Goal: Complete application form: Complete application form

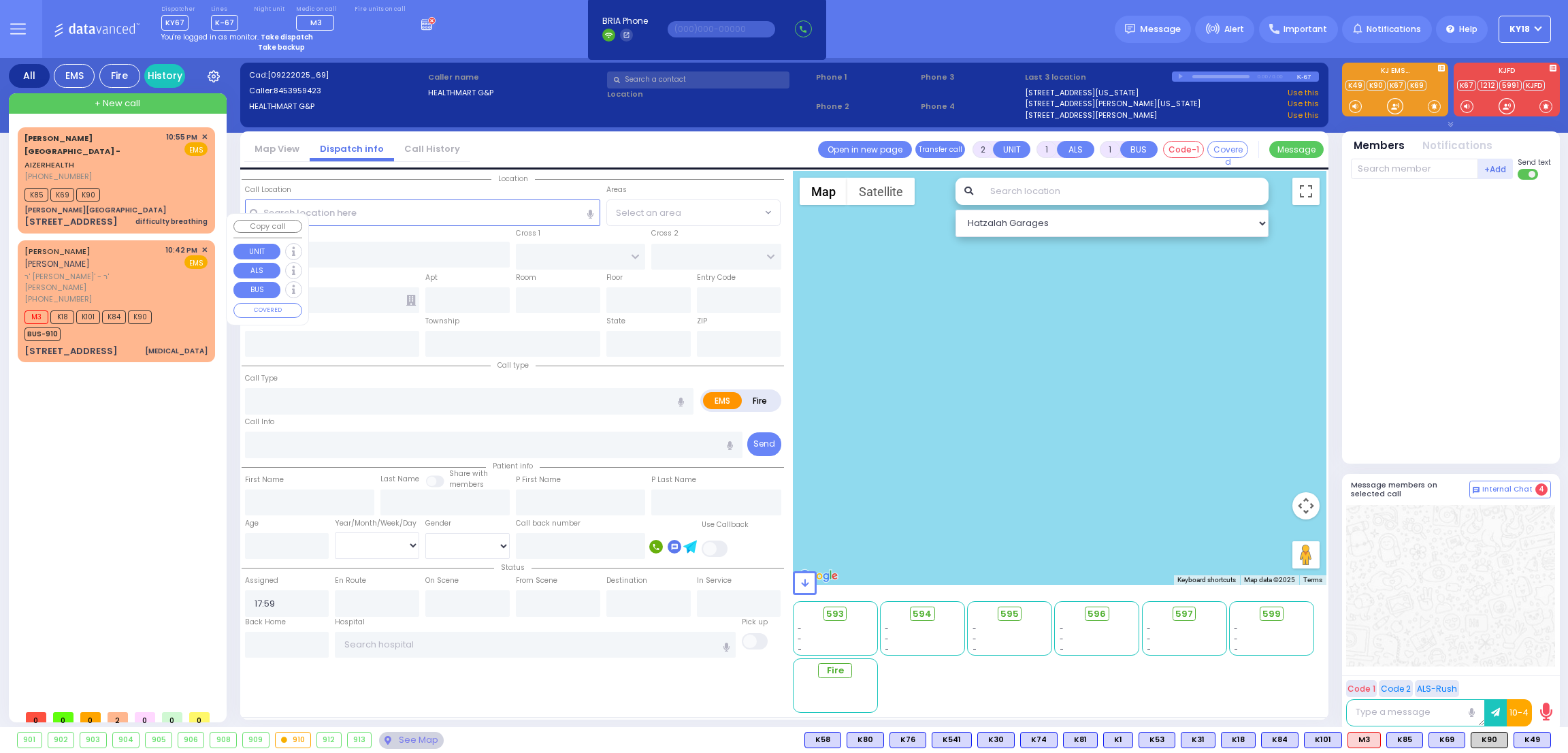
select select
click at [177, 307] on div "M3 K18 K101 K84 K90 BUS-910" at bounding box center [116, 324] width 183 height 34
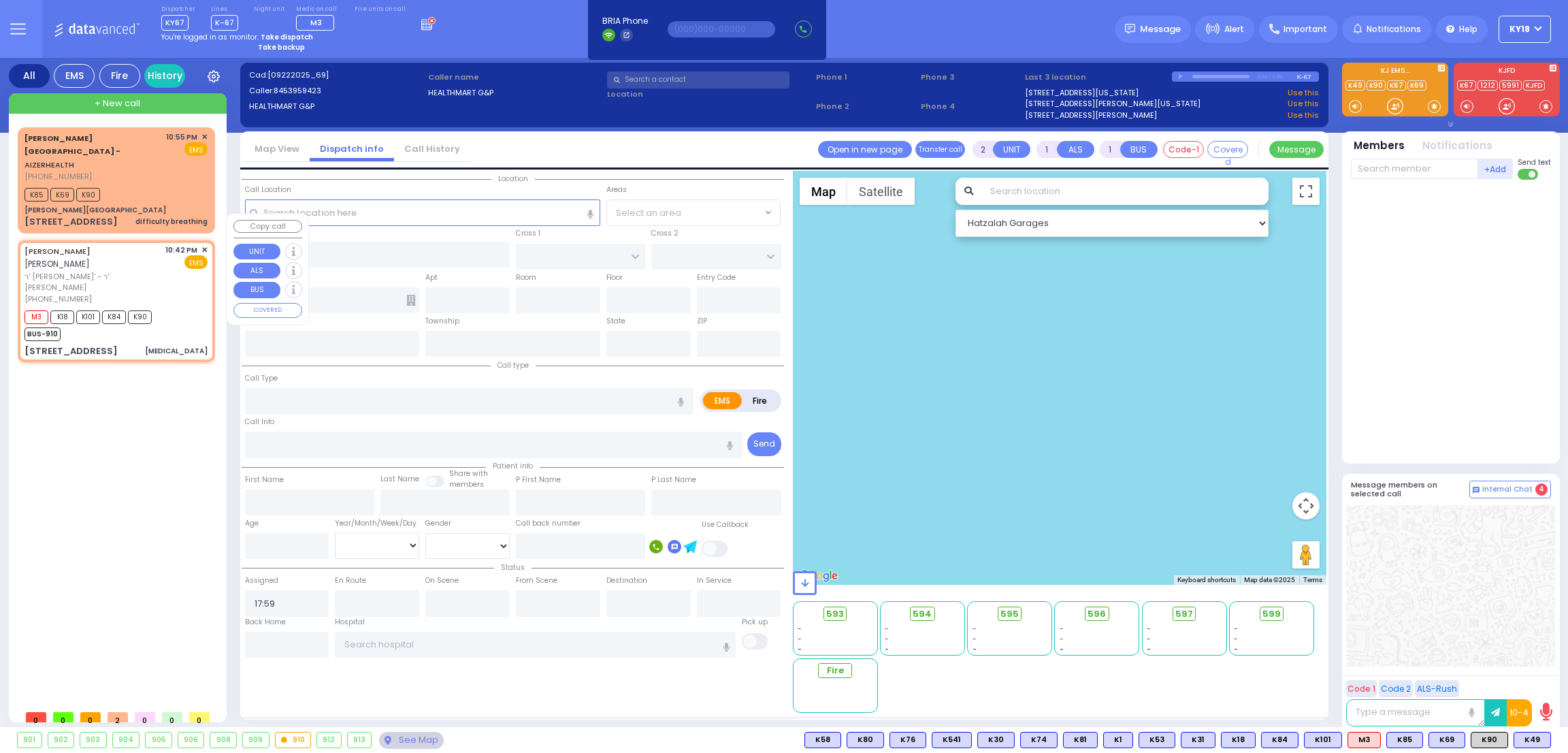
type input "6"
select select
type input "[MEDICAL_DATA]"
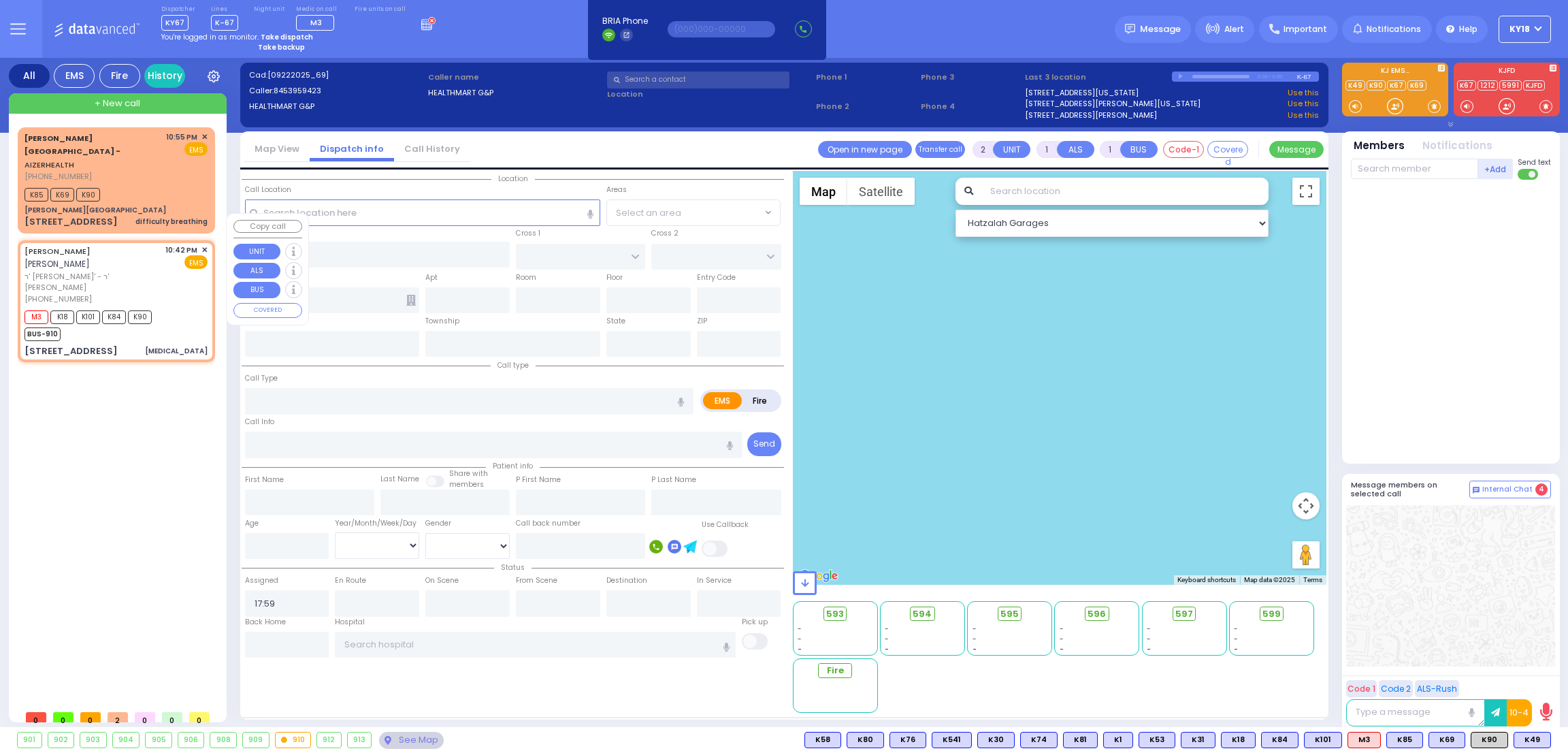
radio input "true"
type input "LIPA"
type input "[PERSON_NAME]"
type input "Fayge"
type input "Indorsky"
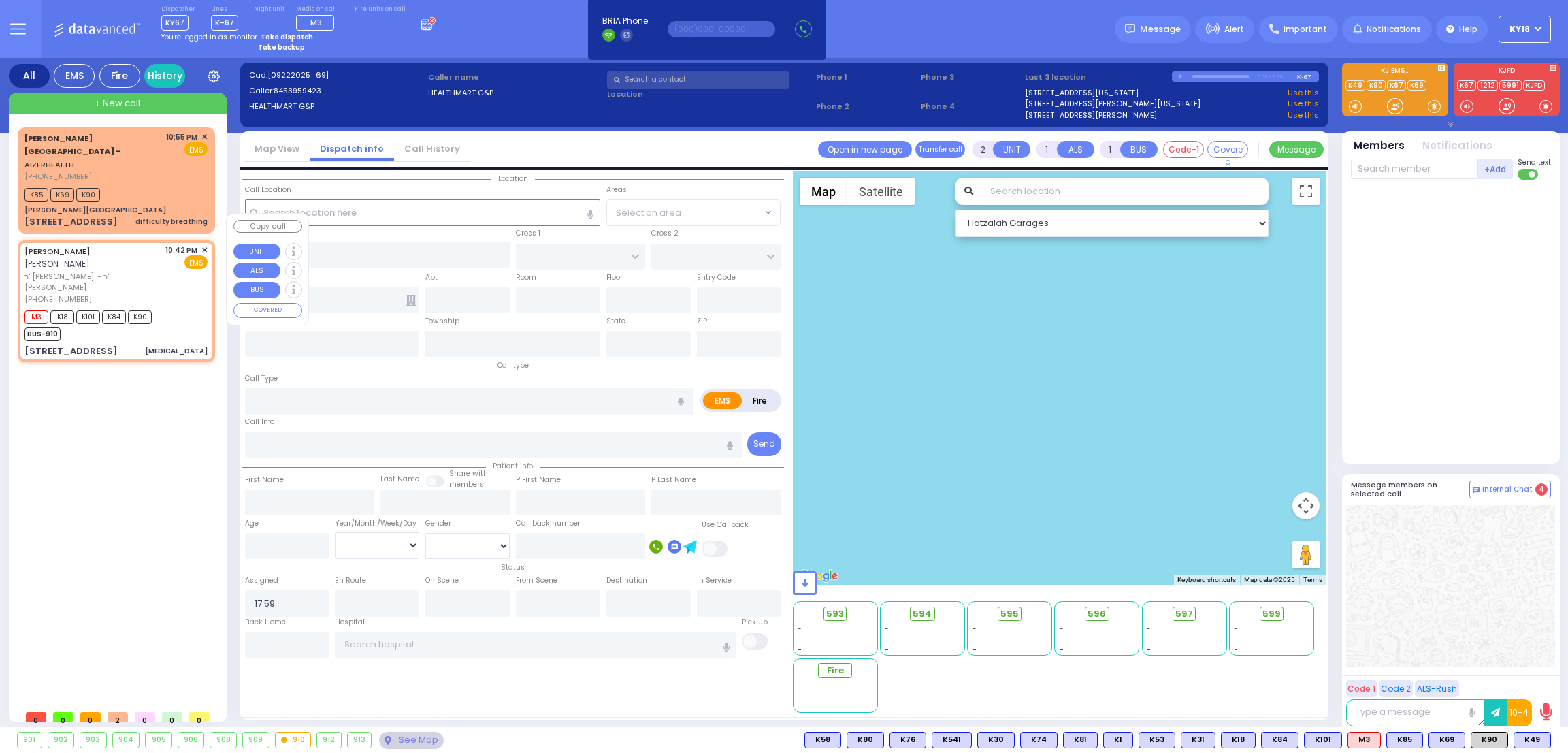
type input "80"
select select "Year"
select select "[DEMOGRAPHIC_DATA]"
type input "22:42"
type input "22:43"
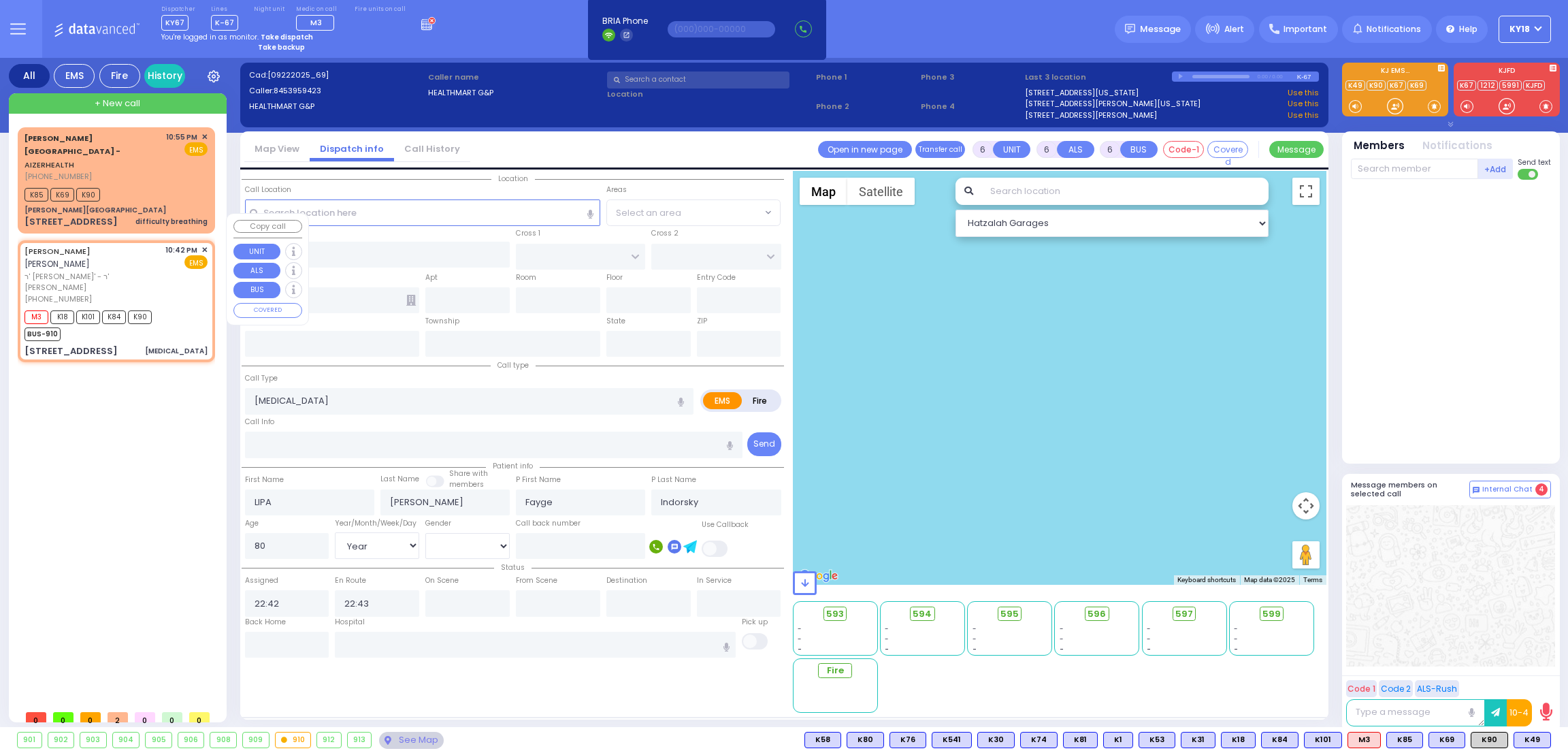
type input "MELITZ RD"
type input "KROLLA DR"
type input "[STREET_ADDRESS]"
type input "203"
type input "Monroe"
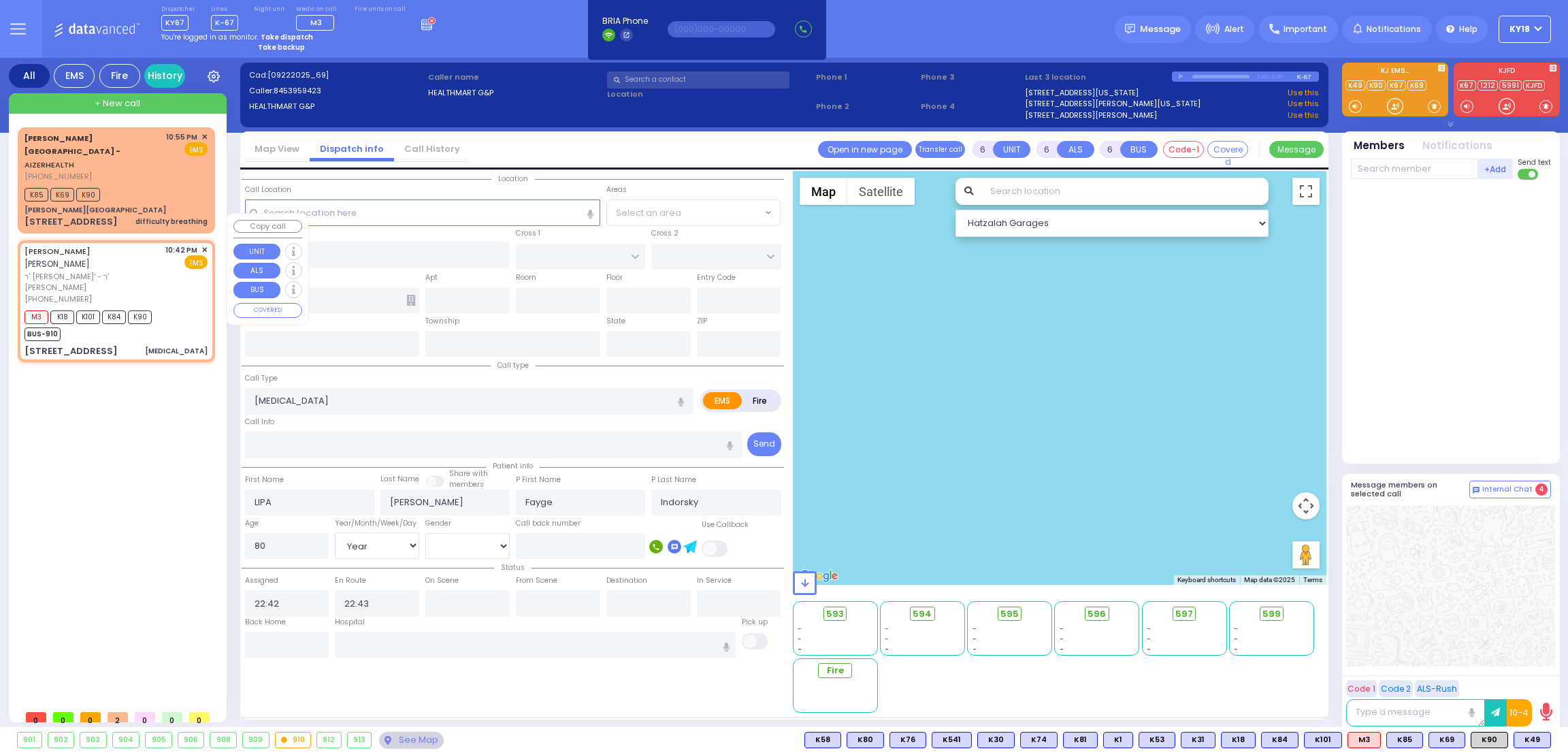
type input "[US_STATE]"
type input "10950"
select select "Hatzalah Garages"
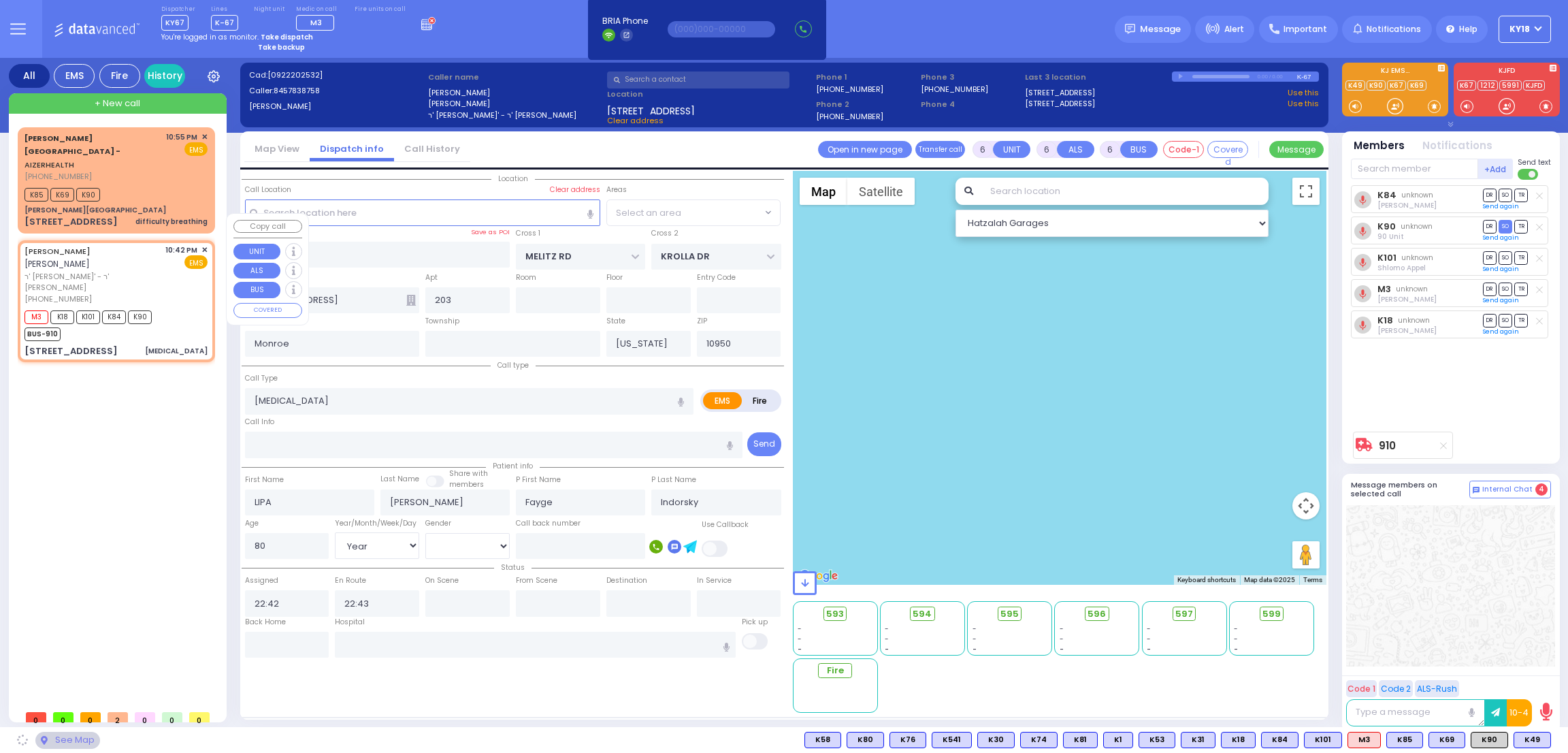
select select "DIVRIE YOEL"
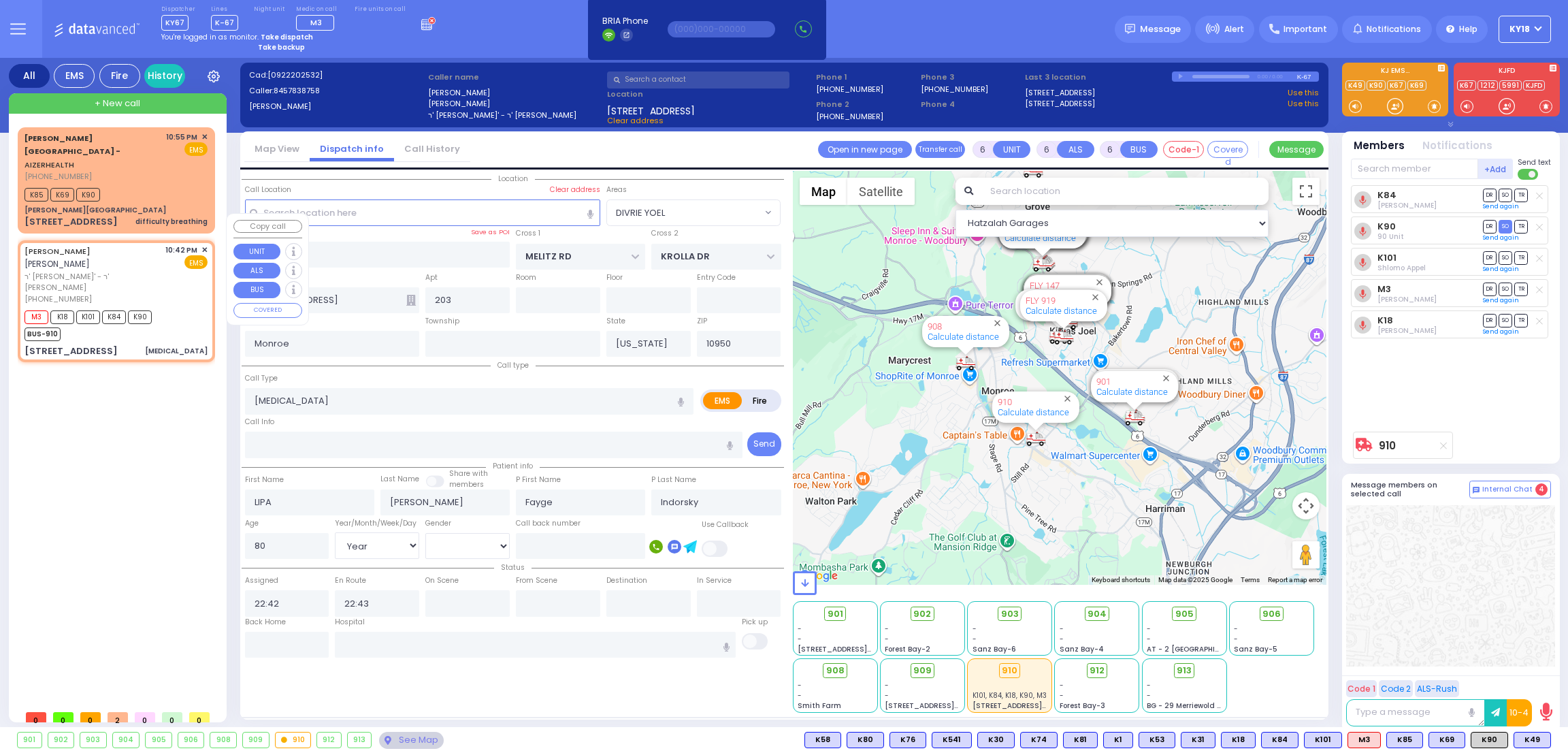
click at [203, 244] on span "✕" at bounding box center [204, 250] width 6 height 12
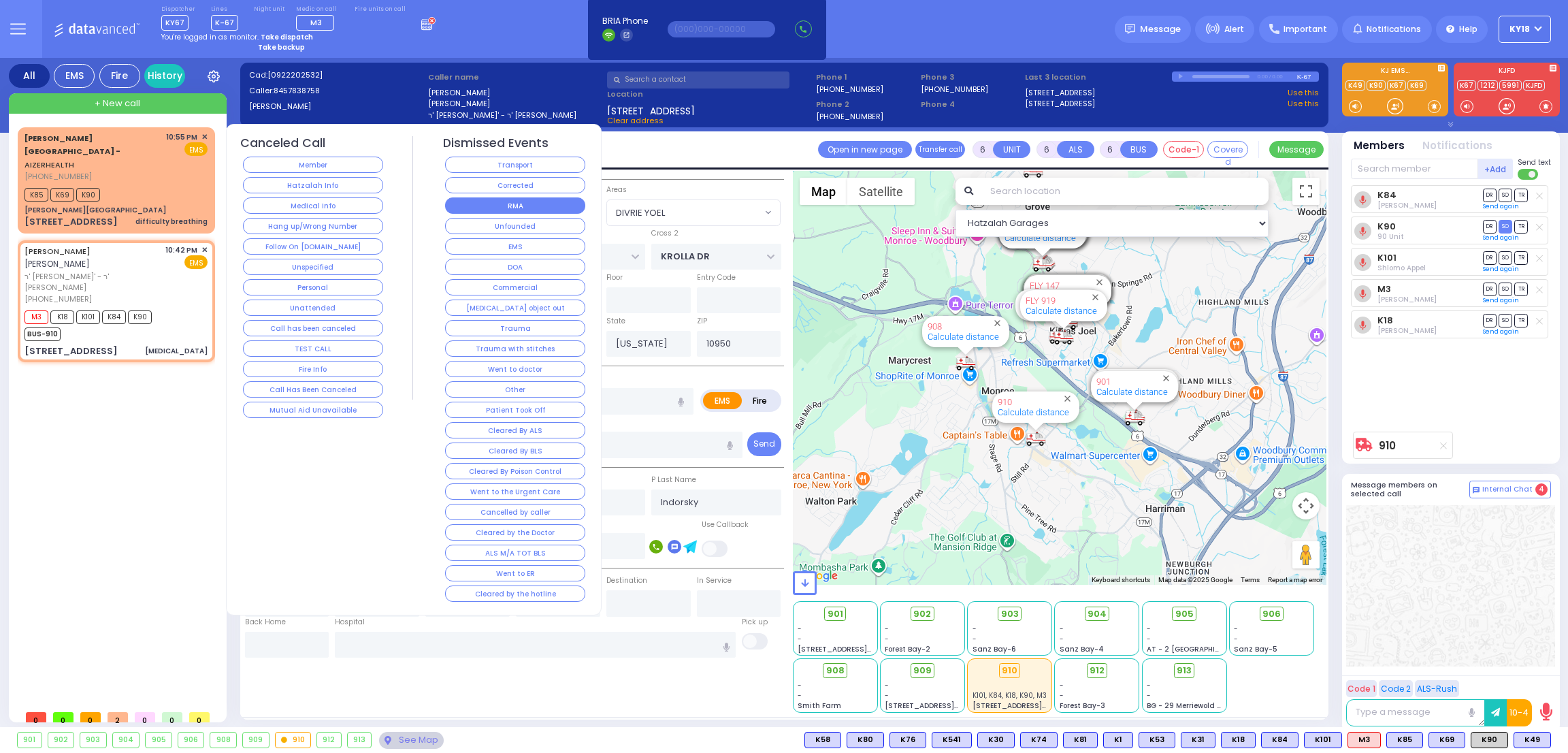
click at [468, 206] on button "RMA" at bounding box center [515, 205] width 140 height 16
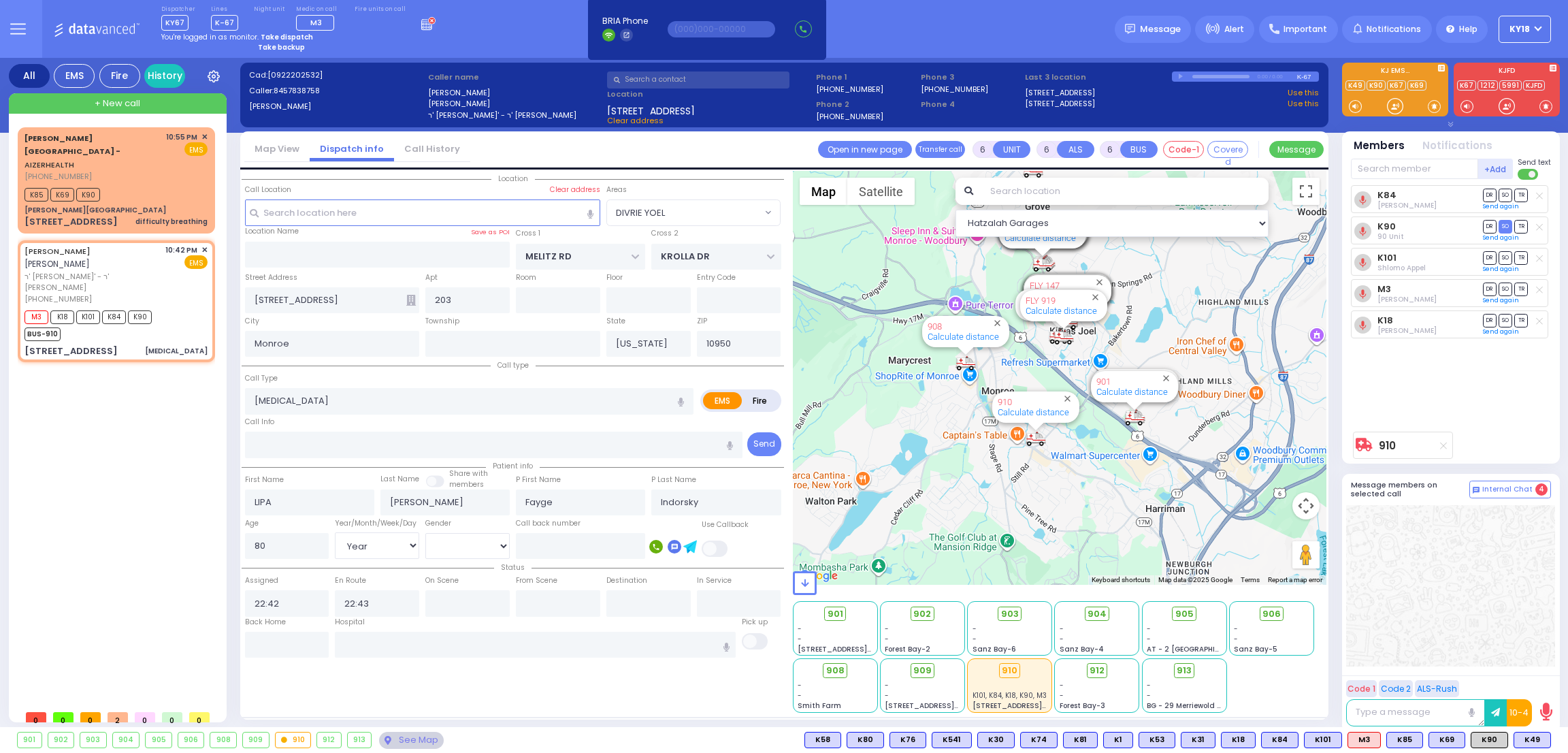
select select
radio input "true"
select select
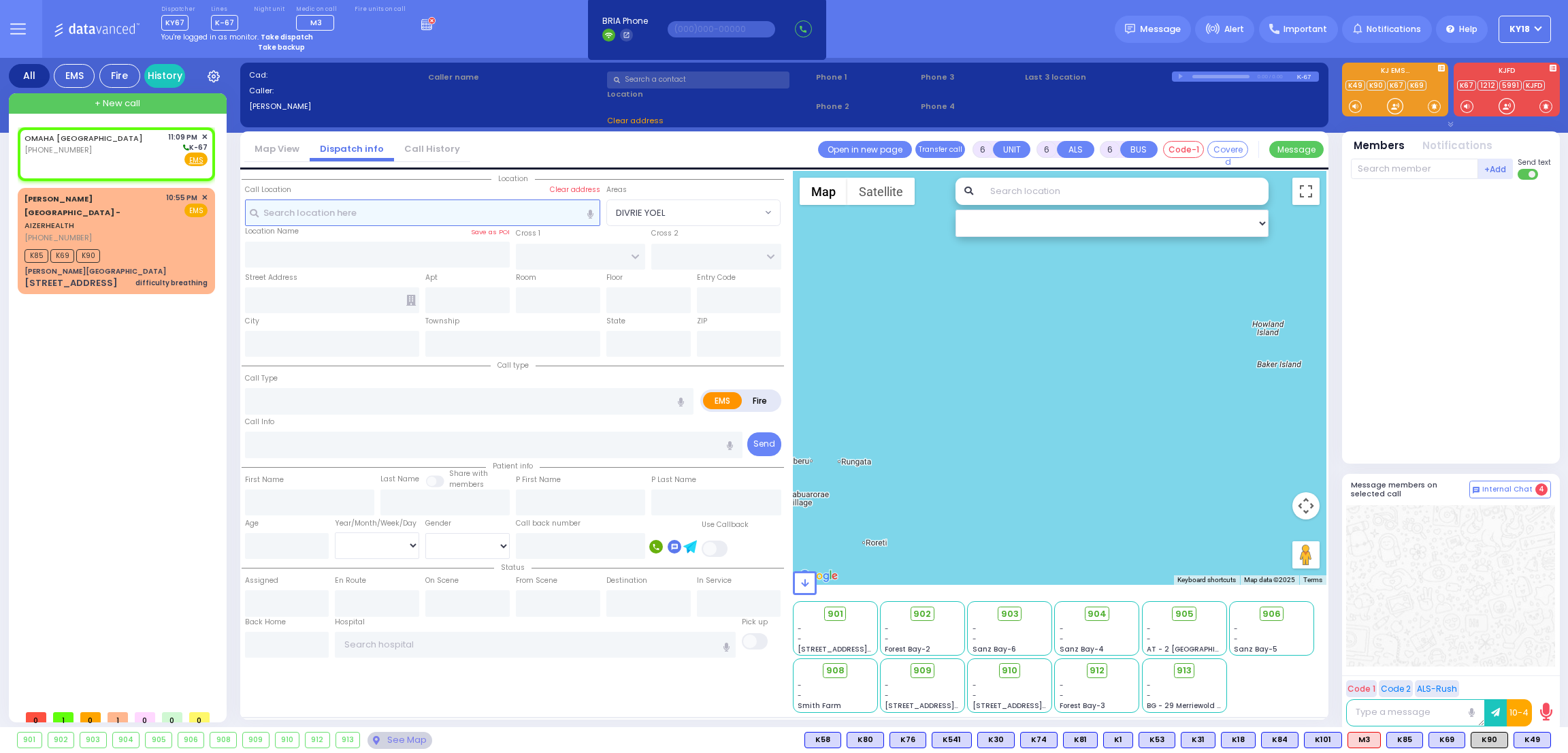
type input "2"
type input "1"
select select
radio input "true"
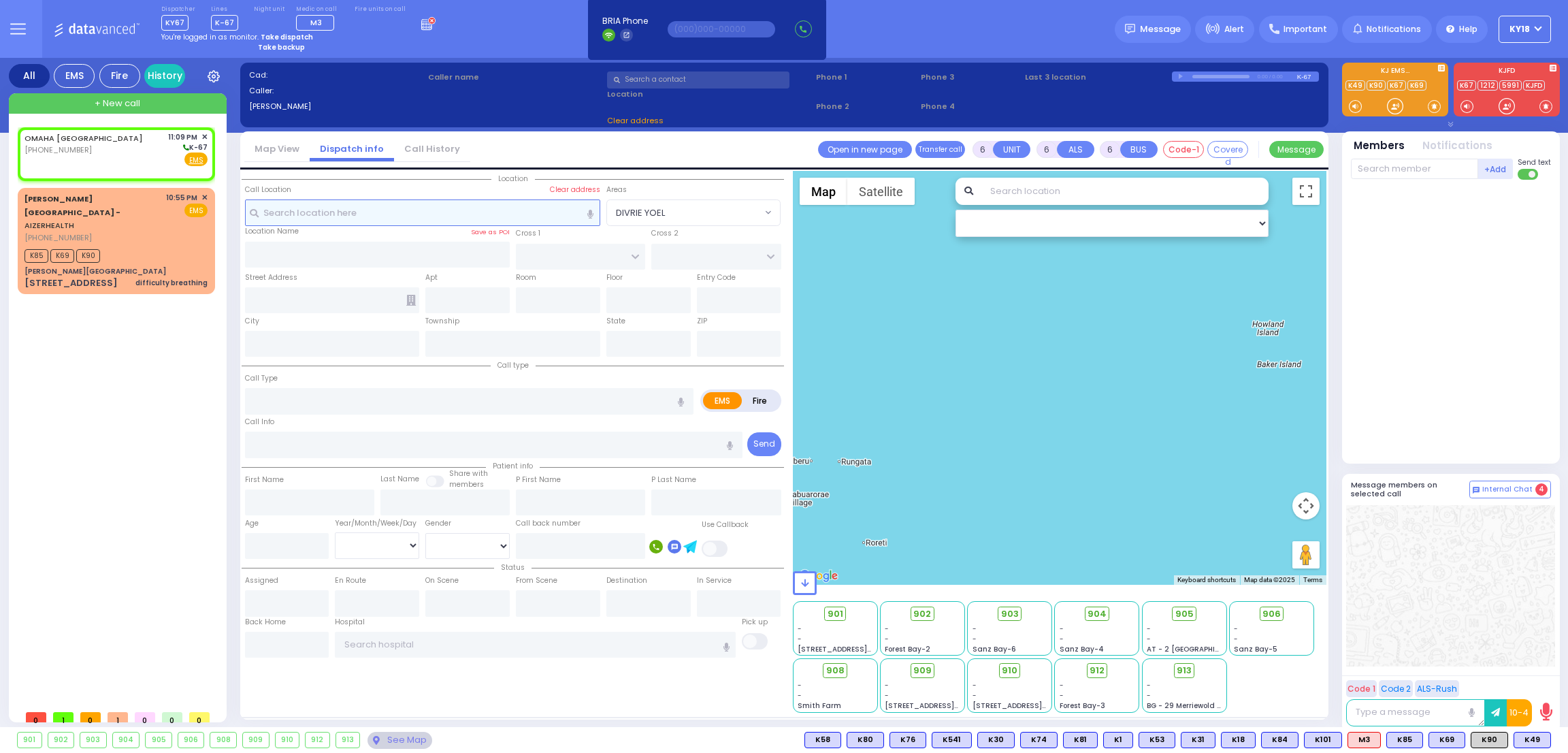
select select
type input "23:09"
select select "Hatzalah Garages"
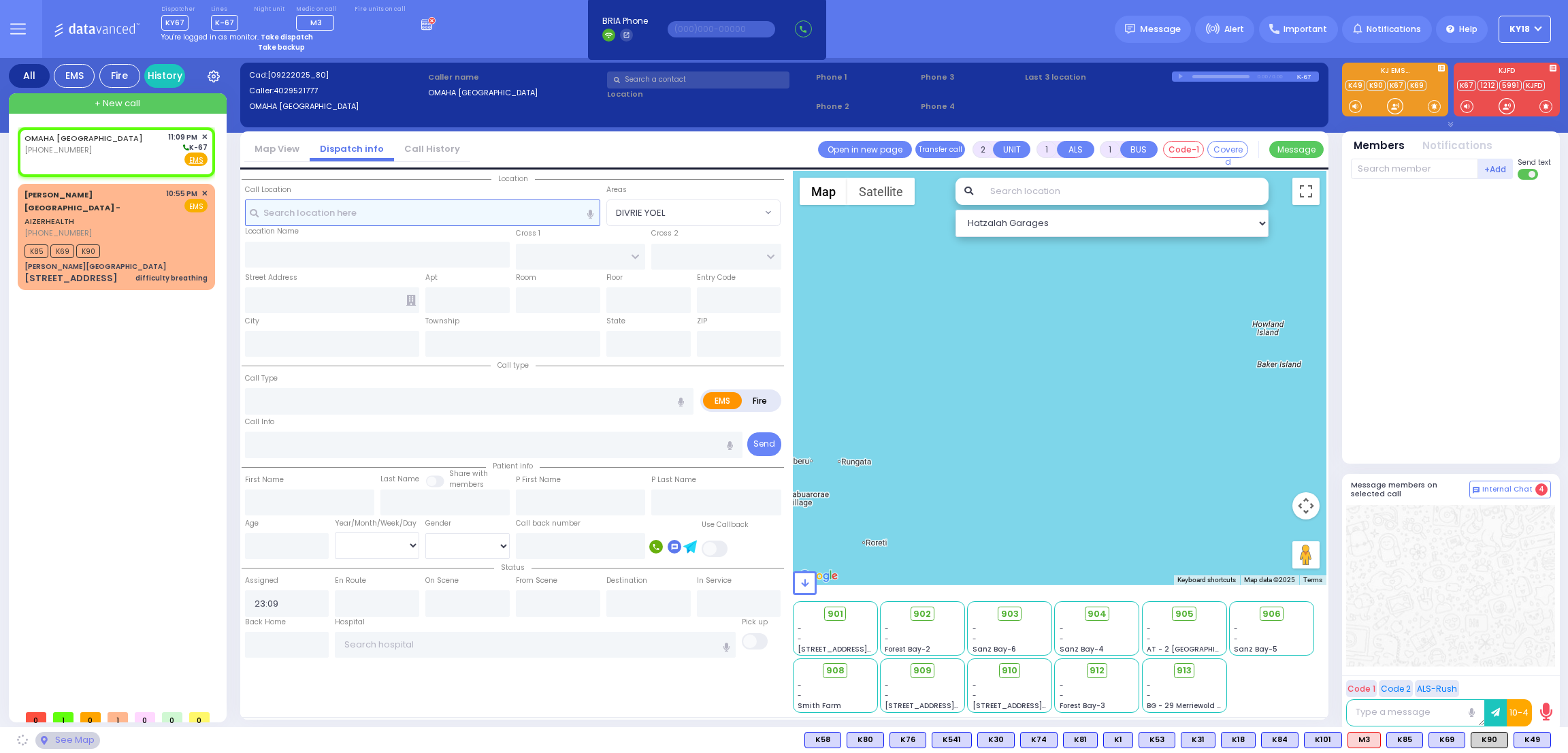
select select
radio input "true"
select select
select select "Hatzalah Garages"
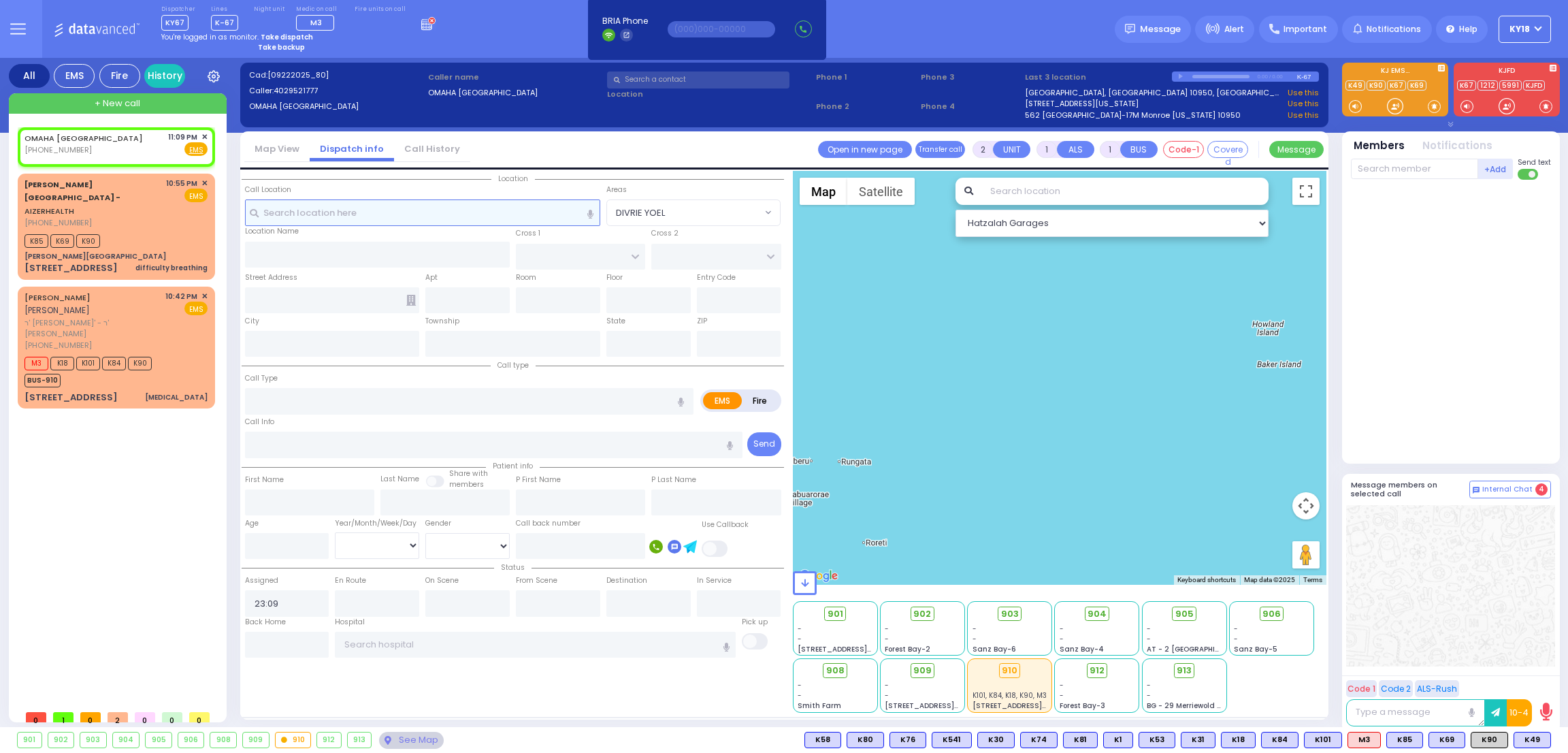
select select
radio input "true"
select select
select select "Hatzalah Garages"
